Goal: Book appointment/travel/reservation

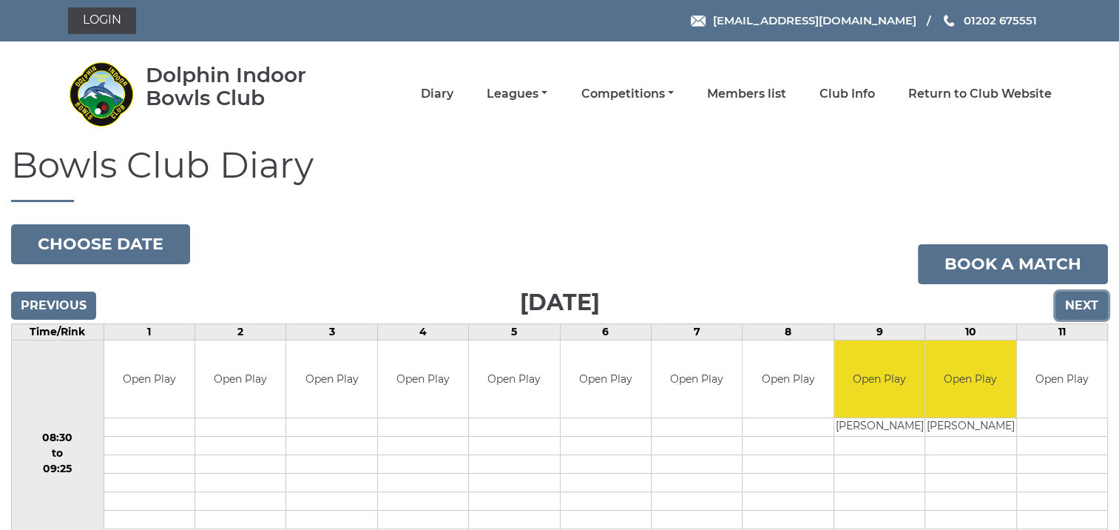
click at [1079, 298] on input "Next" at bounding box center [1082, 305] width 53 height 28
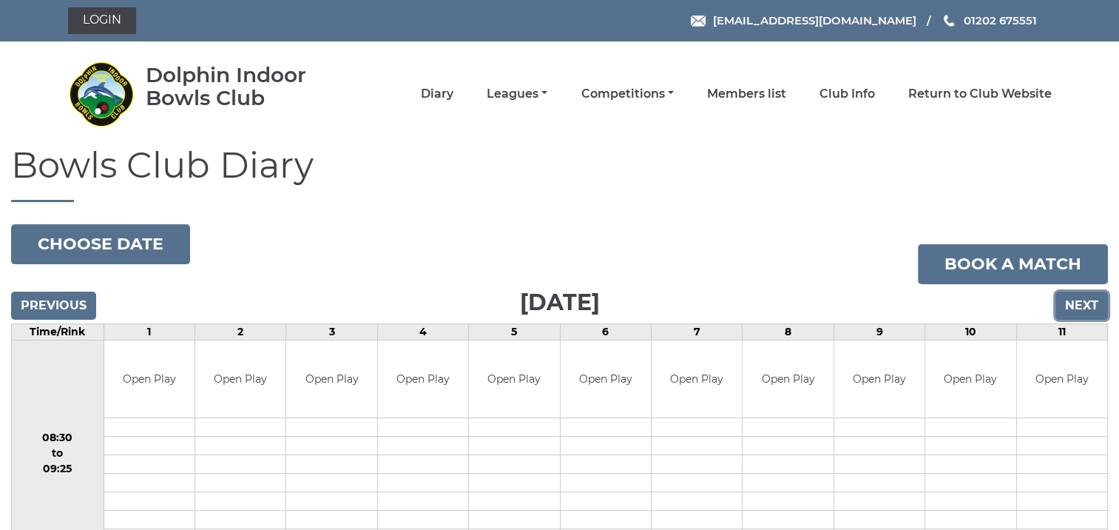
click at [1080, 304] on input "Next" at bounding box center [1082, 305] width 53 height 28
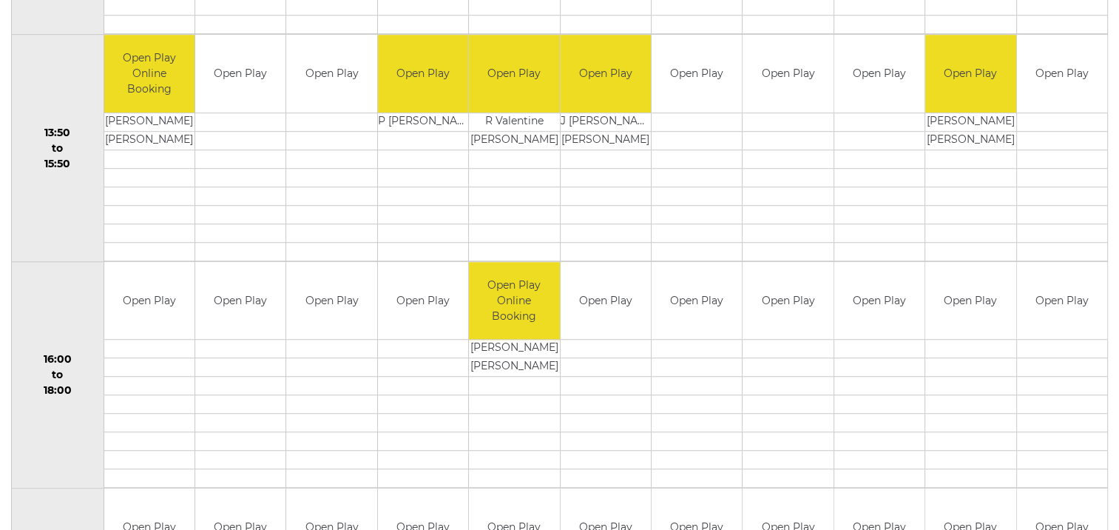
scroll to position [906, 0]
